Goal: Information Seeking & Learning: Learn about a topic

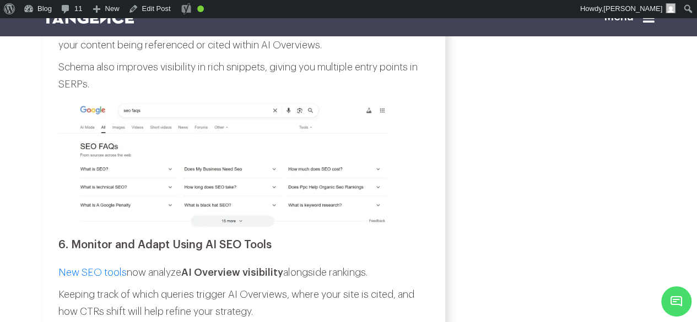
scroll to position [4996, 0]
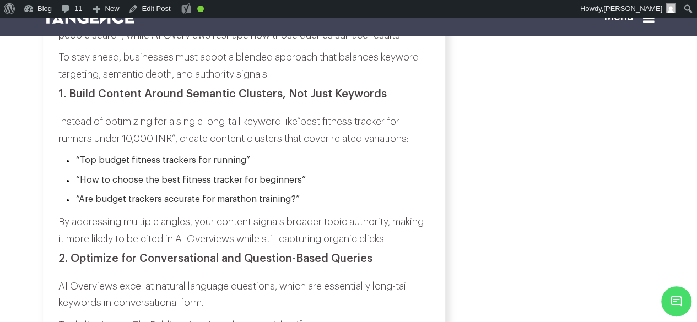
scroll to position [4572, 0]
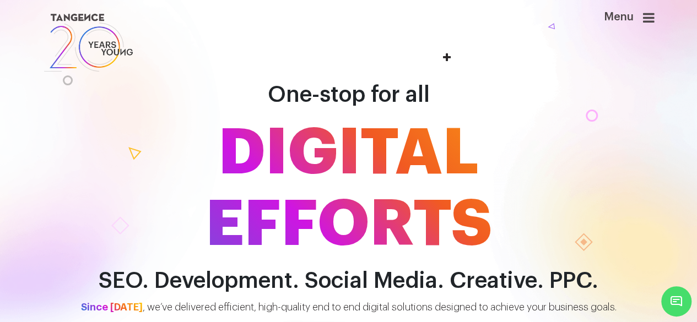
click at [651, 18] on icon at bounding box center [649, 17] width 12 height 13
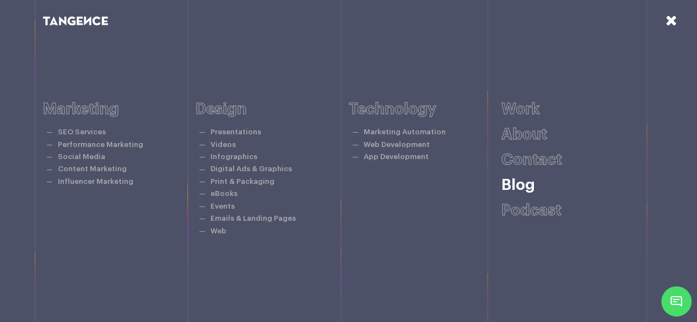
click at [524, 189] on link "Blog" at bounding box center [519, 185] width 34 height 15
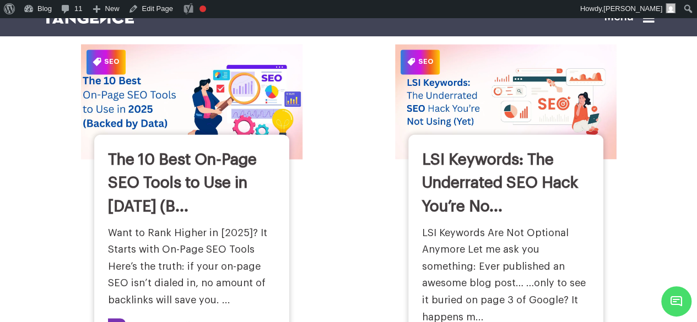
scroll to position [845, 0]
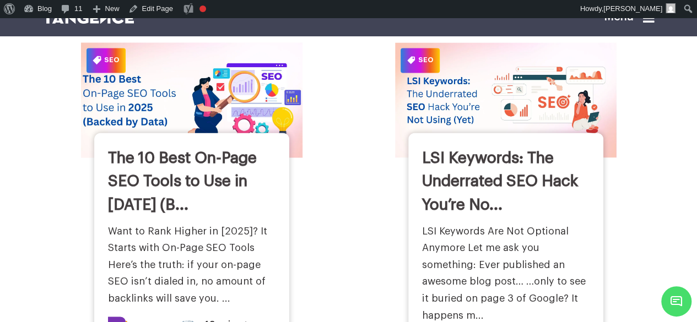
drag, startPoint x: 198, startPoint y: 179, endPoint x: 141, endPoint y: 207, distance: 64.3
drag, startPoint x: 141, startPoint y: 207, endPoint x: 104, endPoint y: 150, distance: 67.4
